Goal: Information Seeking & Learning: Learn about a topic

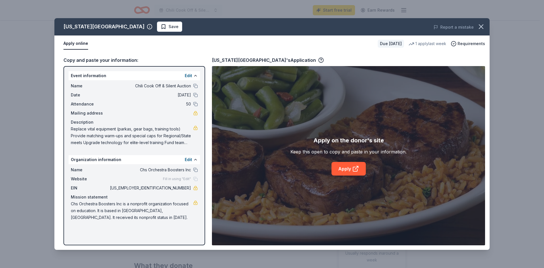
scroll to position [57, 0]
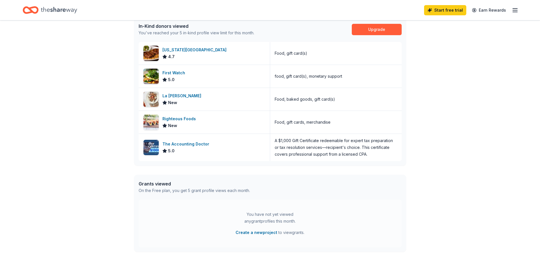
scroll to position [170, 0]
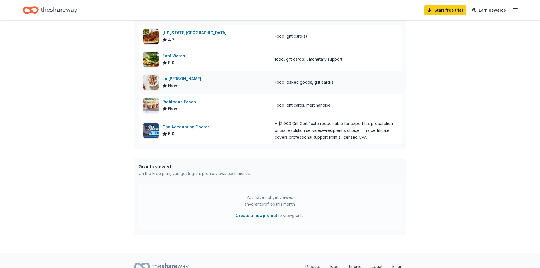
click at [176, 80] on div "La [PERSON_NAME]" at bounding box center [182, 78] width 41 height 7
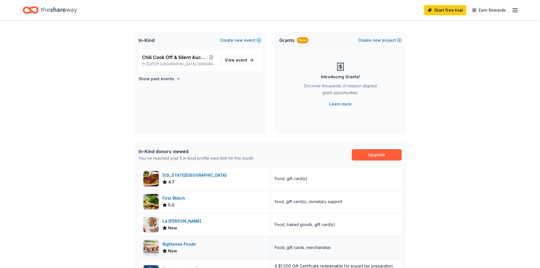
scroll to position [0, 0]
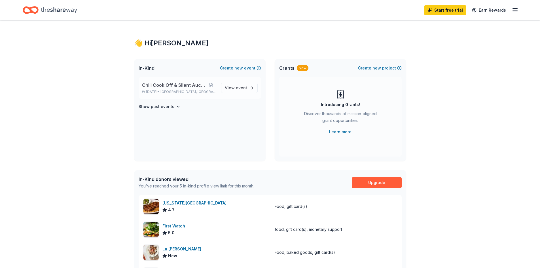
click at [191, 86] on span "Chili Cook Off & Silent Auction" at bounding box center [174, 85] width 64 height 7
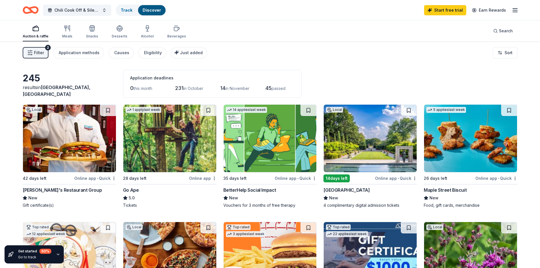
click at [343, 179] on div "14 days left" at bounding box center [336, 178] width 26 height 8
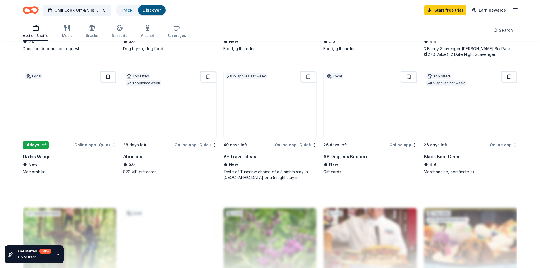
scroll to position [510, 0]
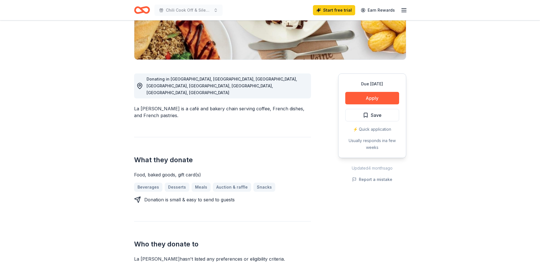
scroll to position [113, 0]
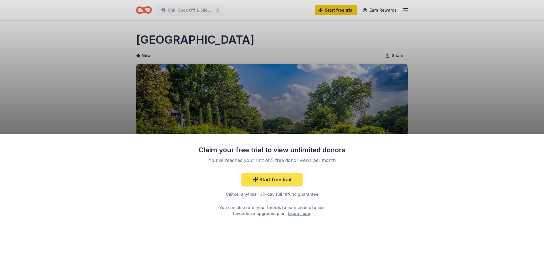
click at [283, 175] on link "Start free trial" at bounding box center [271, 180] width 61 height 14
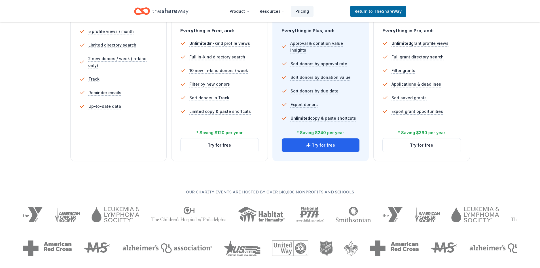
scroll to position [142, 0]
